Goal: Task Accomplishment & Management: Manage account settings

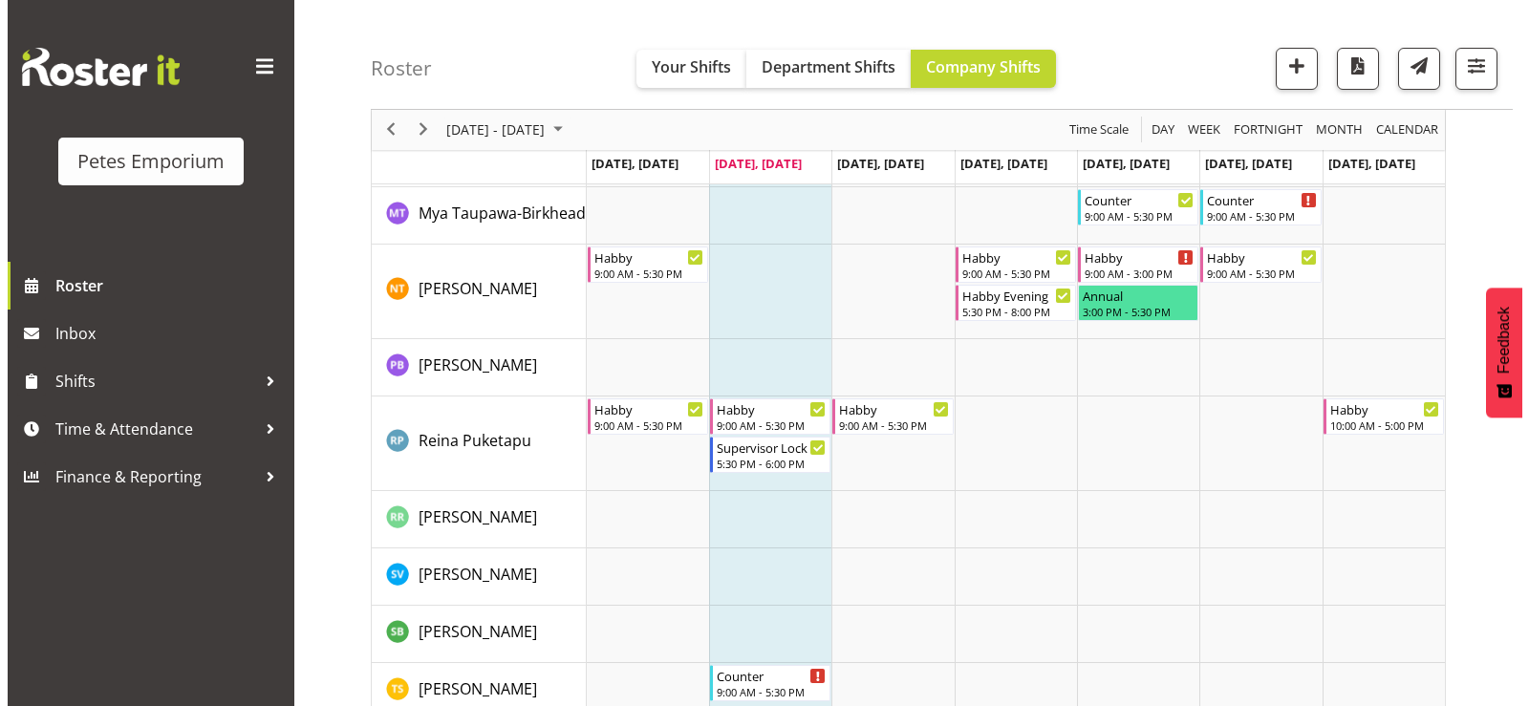
scroll to position [1720, 0]
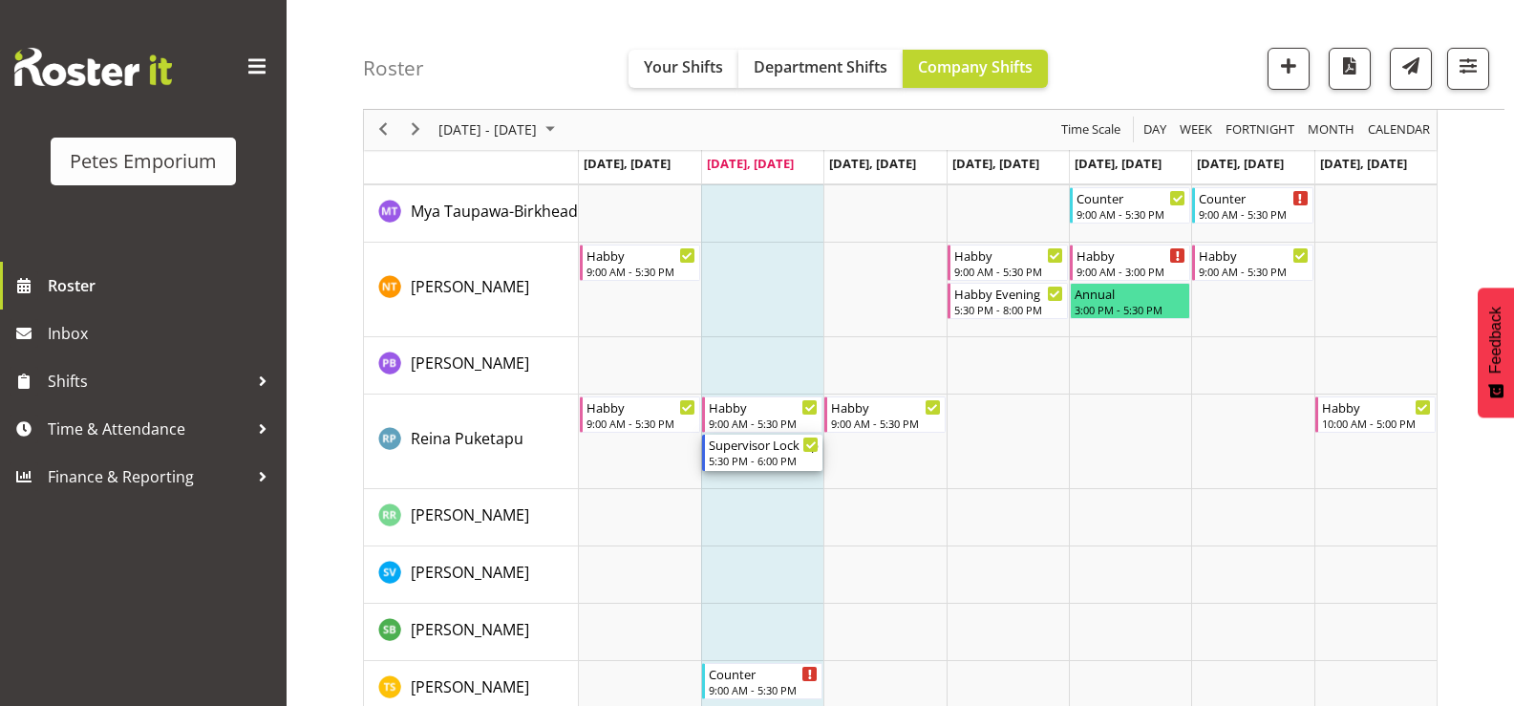
click at [773, 451] on div "Supervisor Lock Up" at bounding box center [764, 444] width 110 height 19
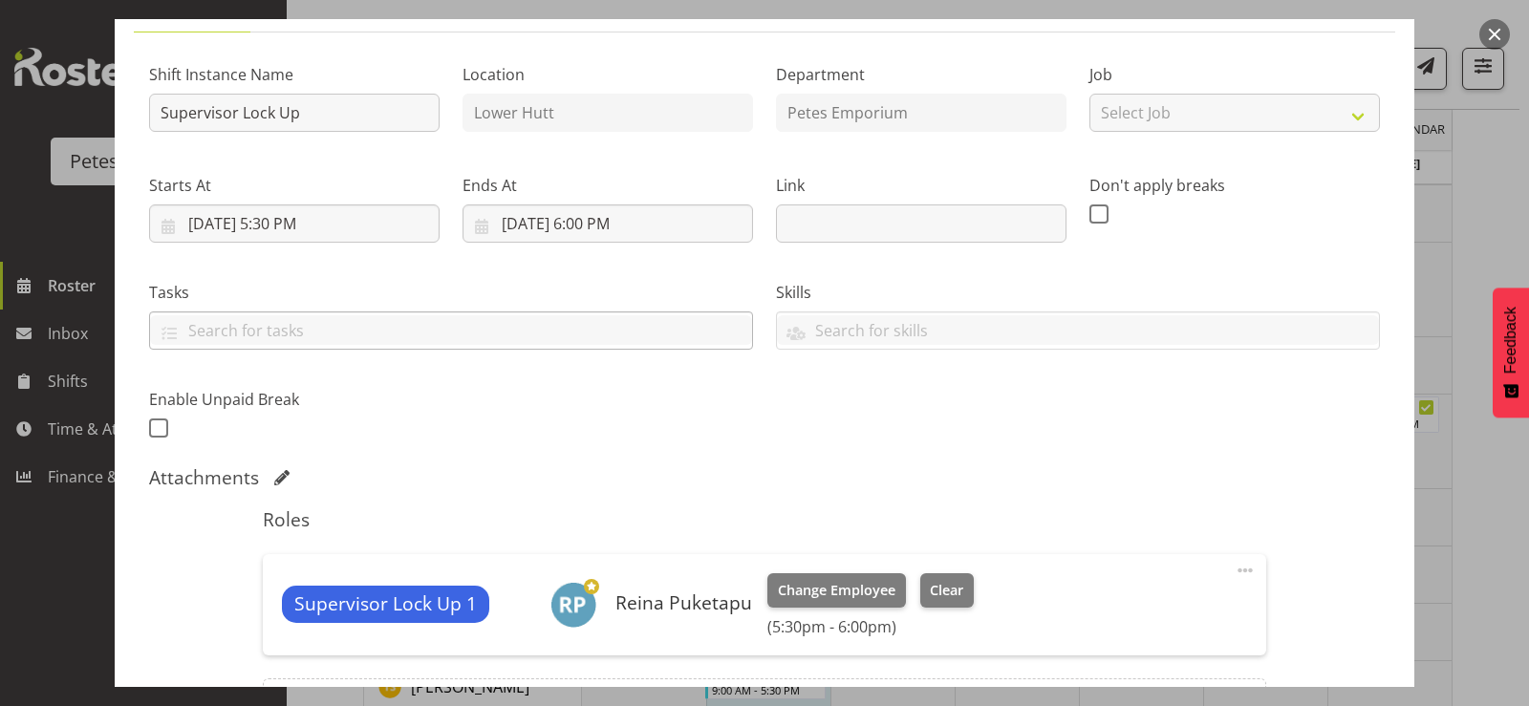
scroll to position [387, 0]
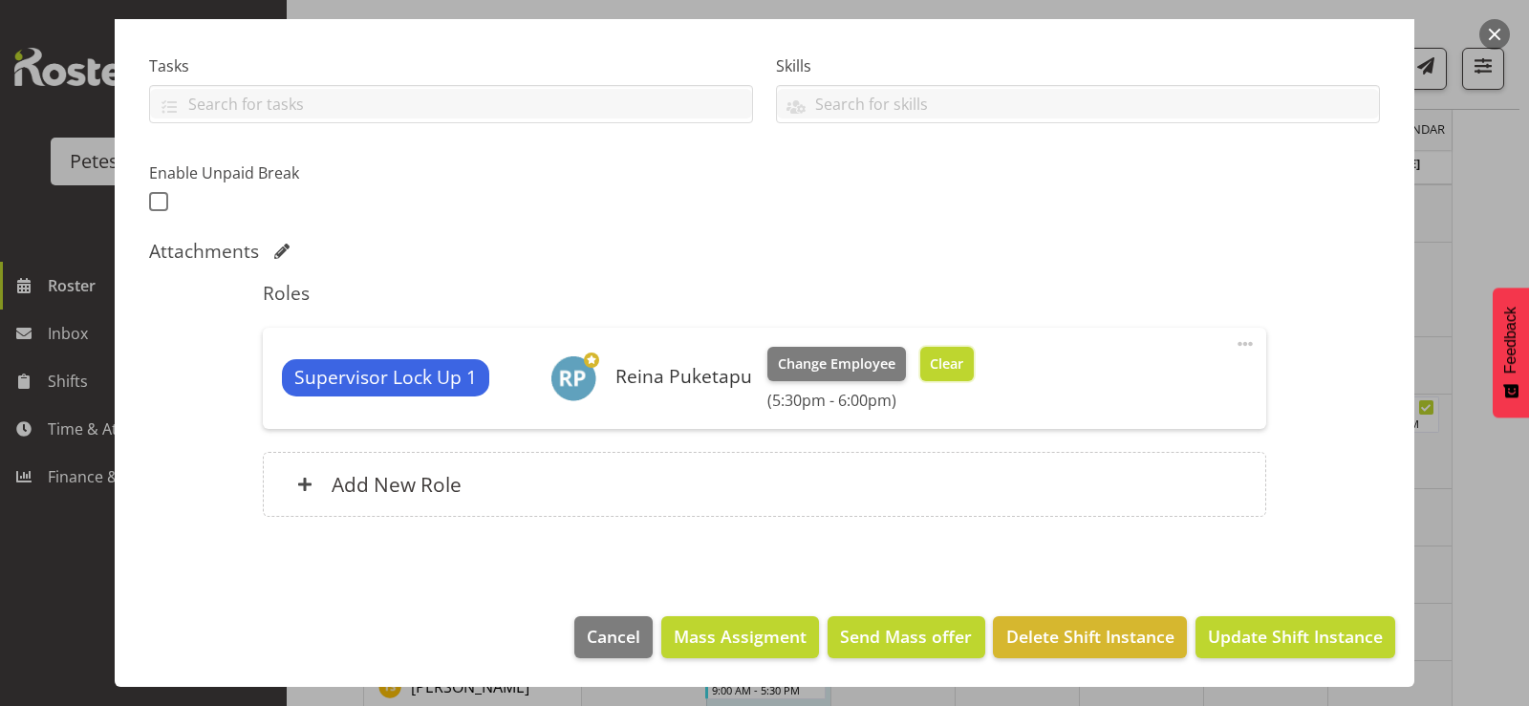
click at [930, 357] on span "Clear" at bounding box center [946, 364] width 33 height 21
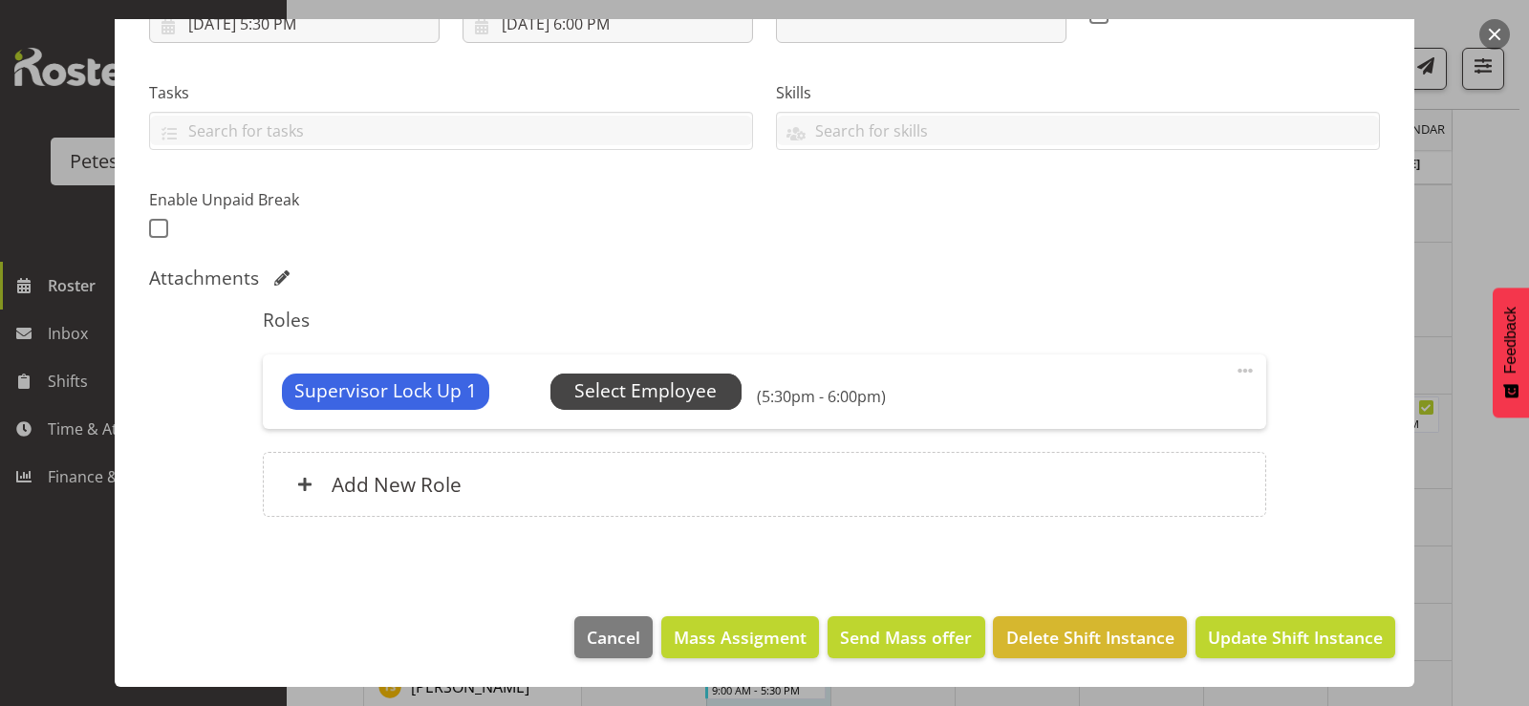
click at [694, 394] on span "Select Employee" at bounding box center [645, 391] width 142 height 28
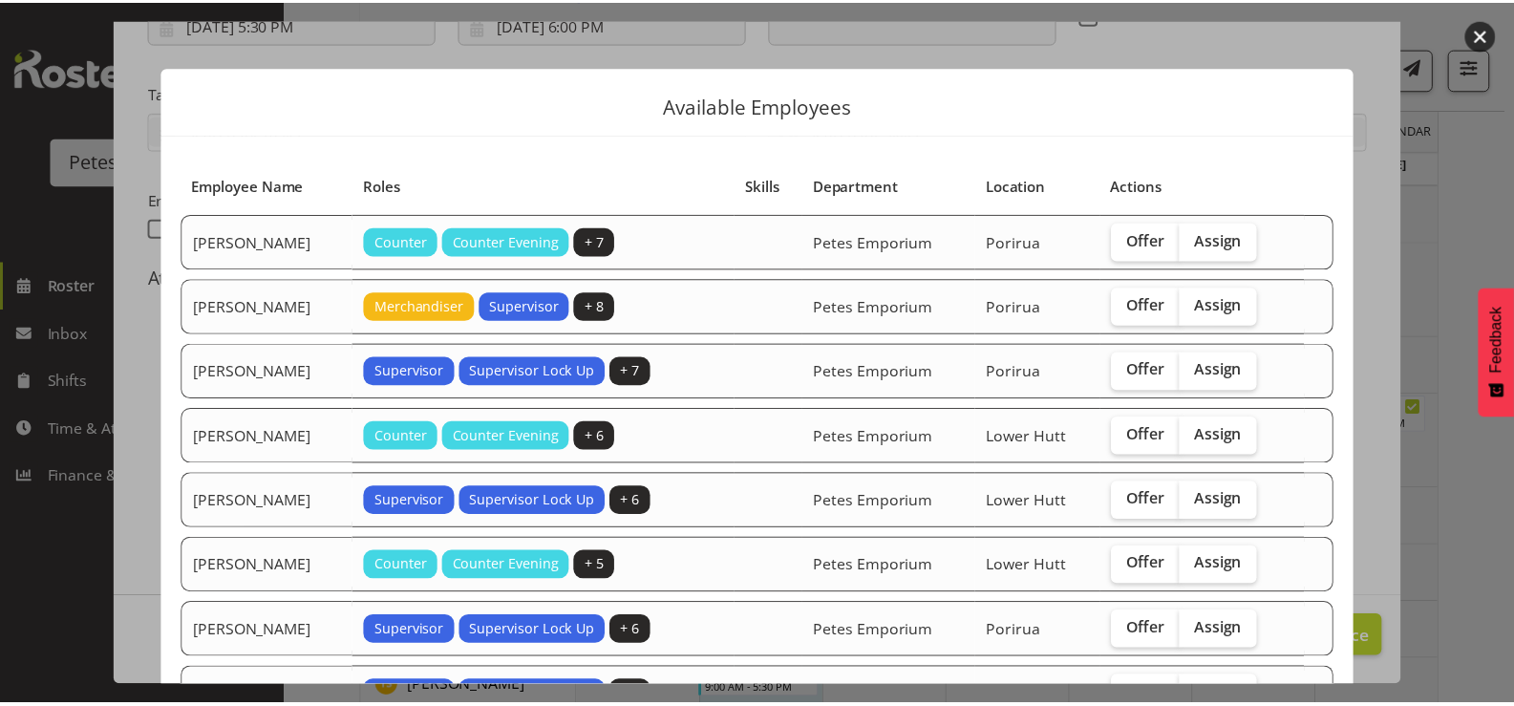
scroll to position [157, 0]
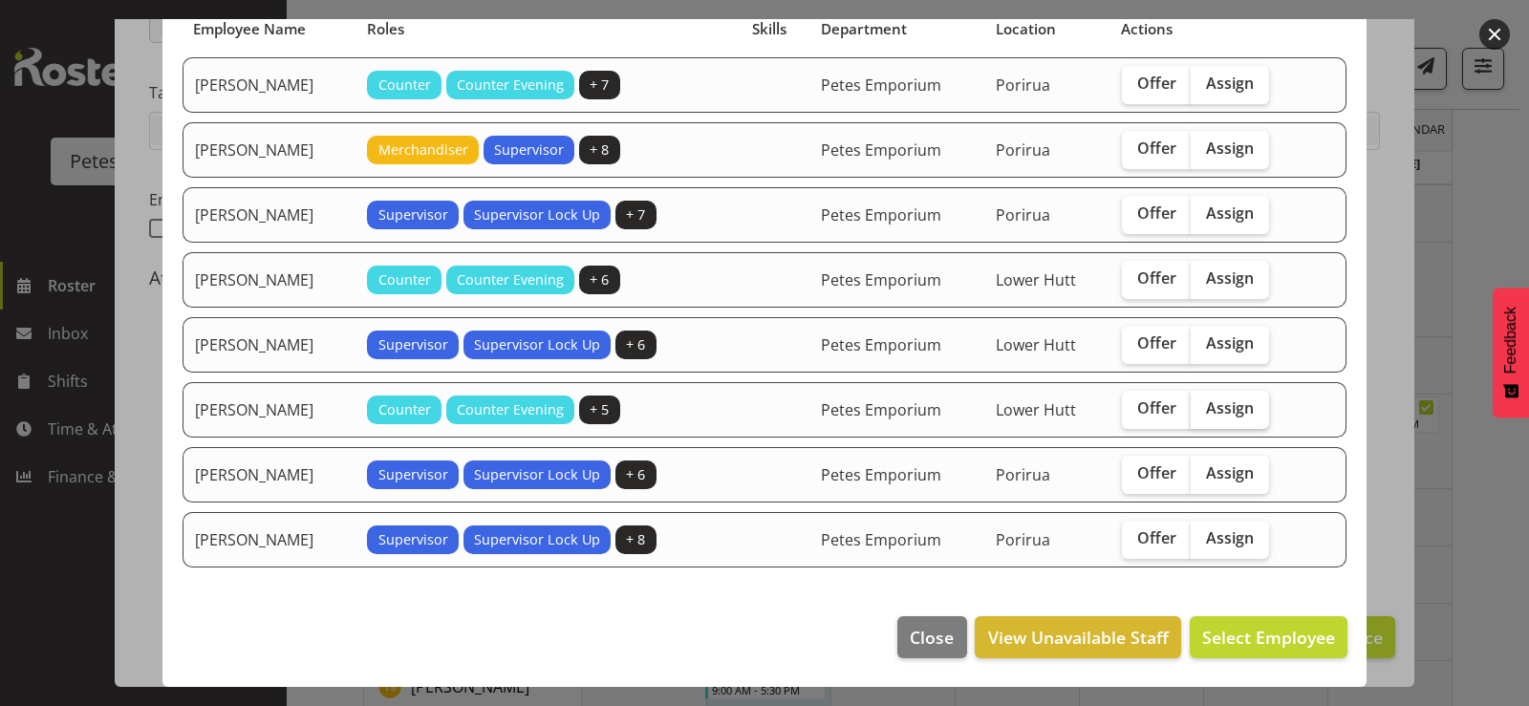
click at [1232, 408] on span "Assign" at bounding box center [1230, 407] width 48 height 19
click at [1203, 408] on input "Assign" at bounding box center [1196, 408] width 12 height 12
checkbox input "true"
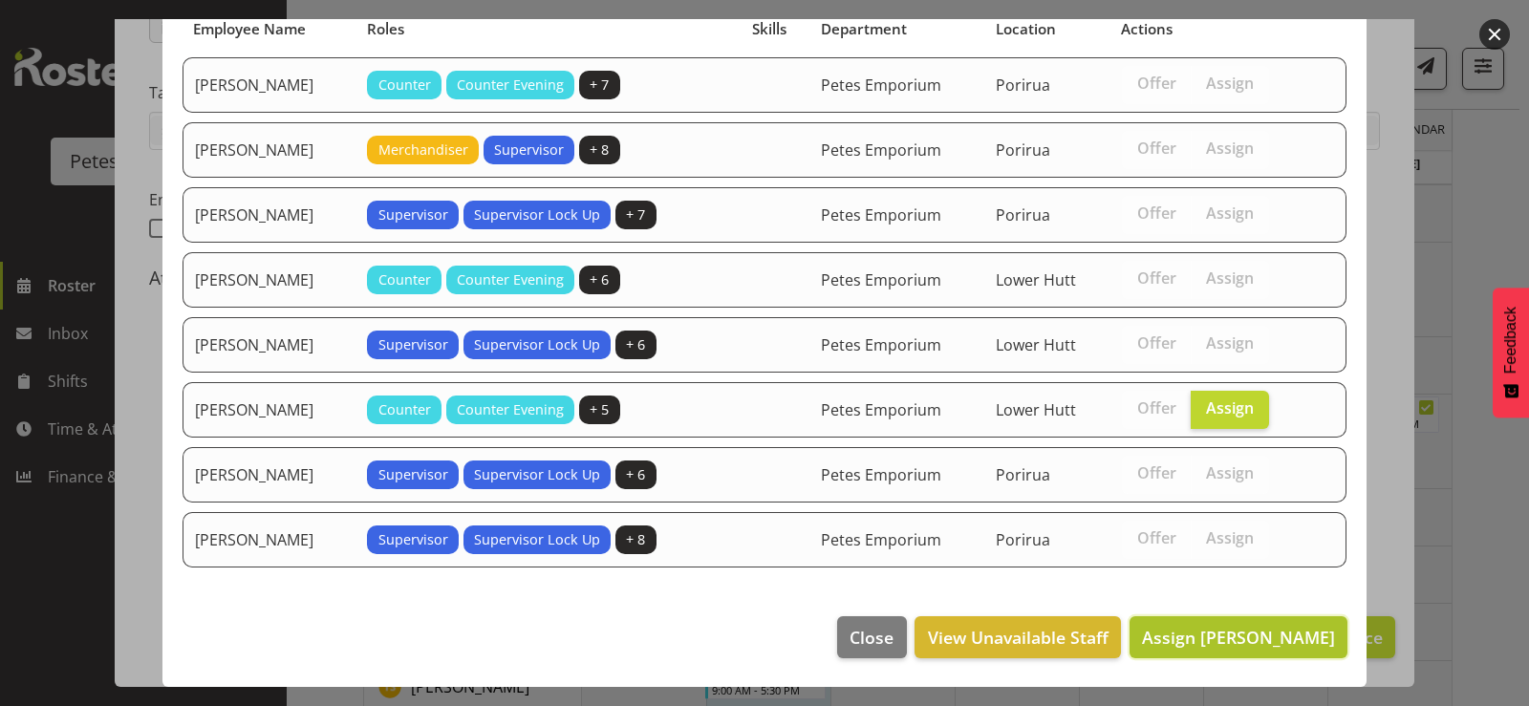
click at [1262, 648] on span "Assign [PERSON_NAME]" at bounding box center [1238, 637] width 193 height 23
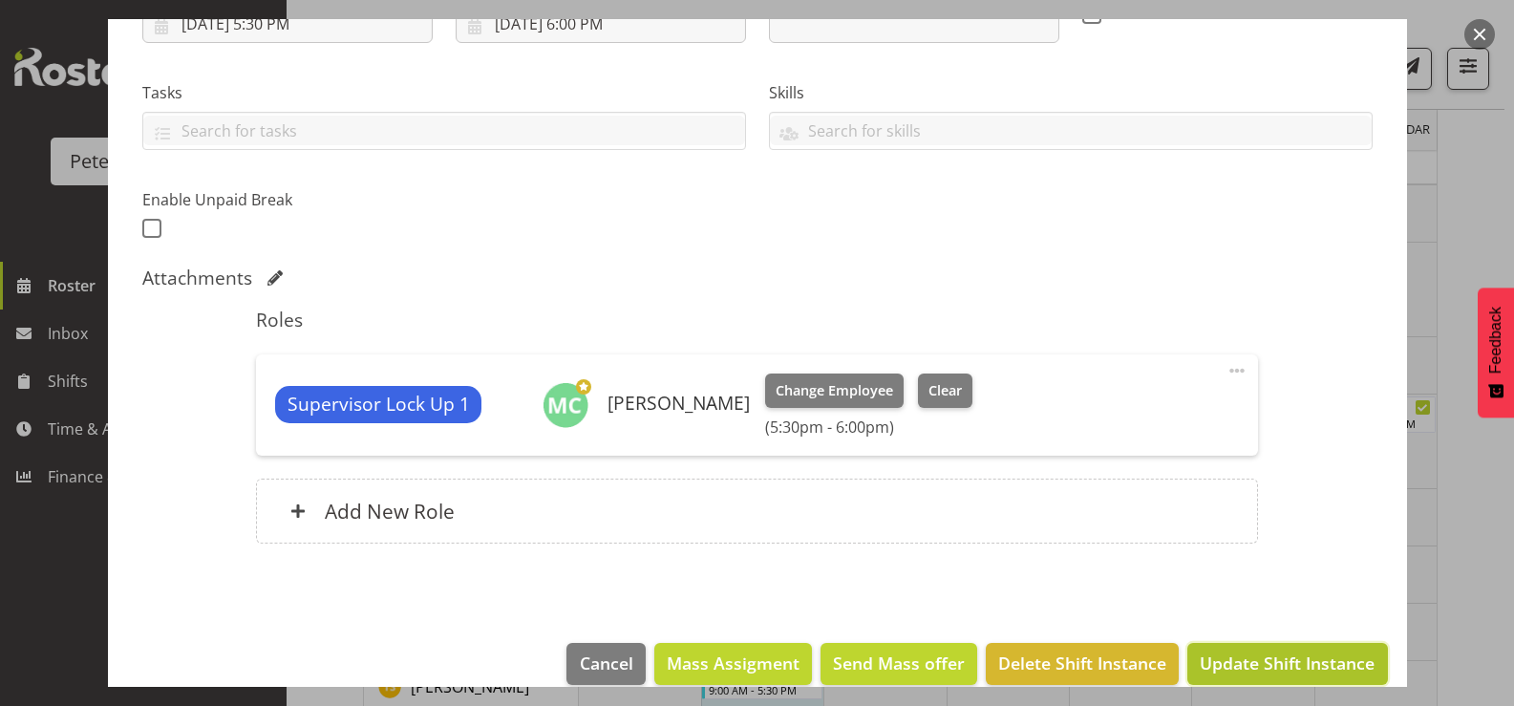
click at [1283, 670] on span "Update Shift Instance" at bounding box center [1287, 663] width 175 height 25
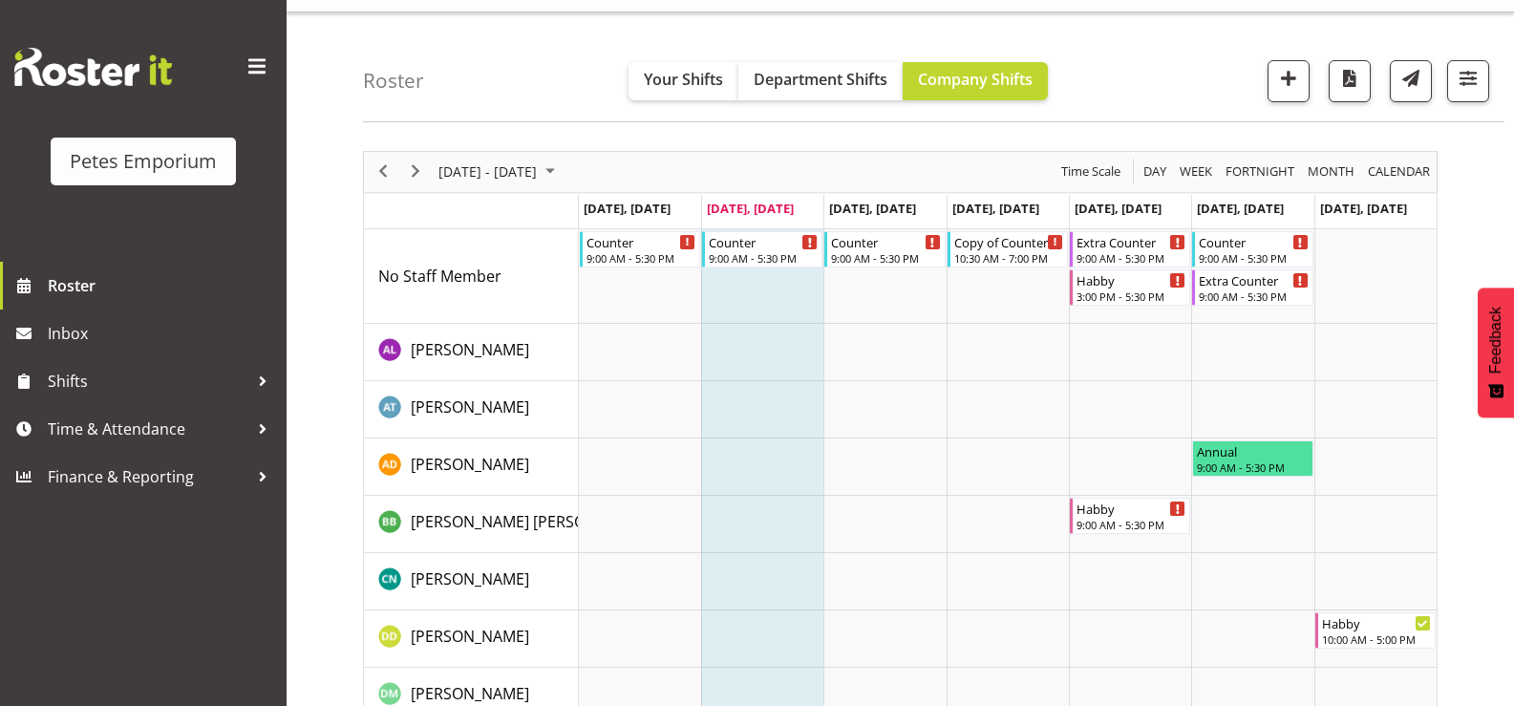
scroll to position [0, 0]
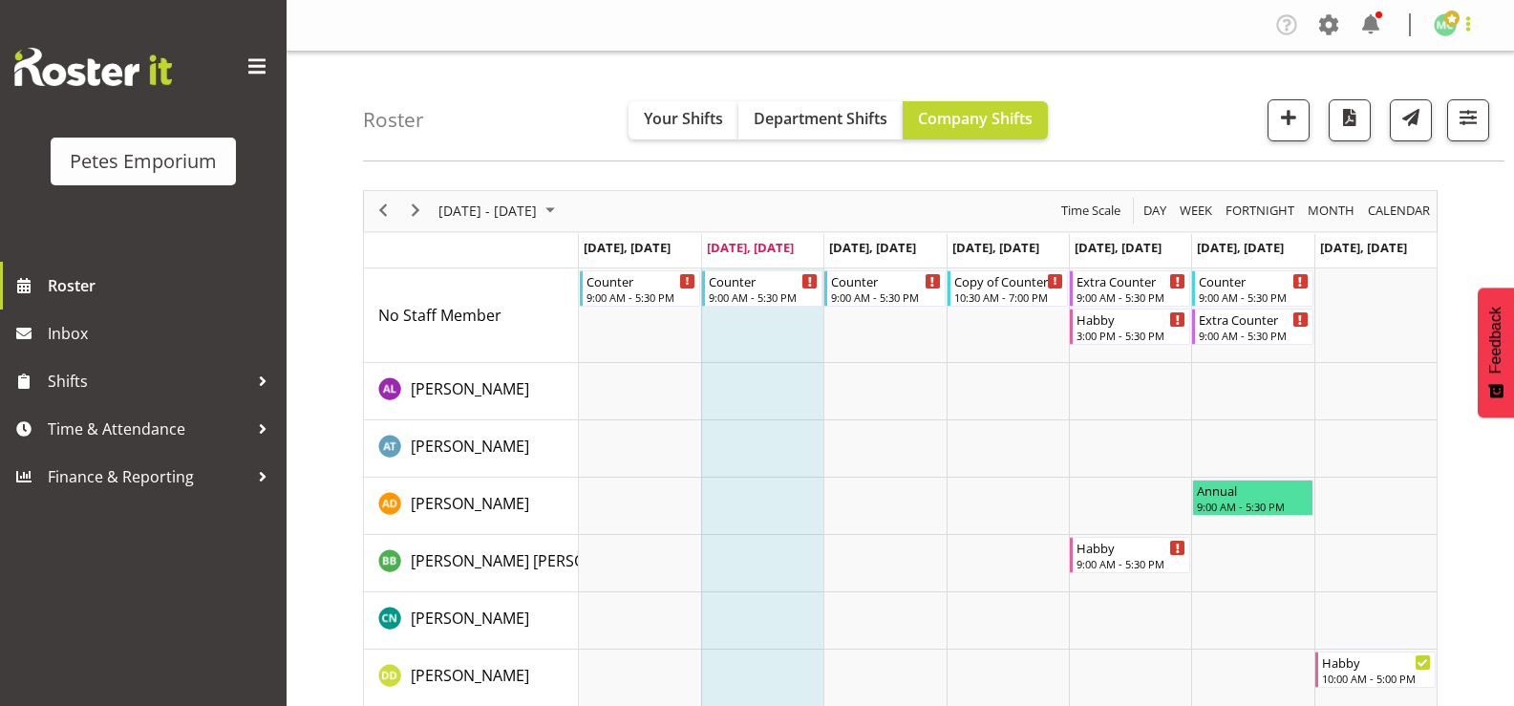
click at [1459, 29] on span at bounding box center [1468, 23] width 23 height 23
click at [1424, 100] on link "Log Out" at bounding box center [1387, 100] width 183 height 34
